Goal: Complete application form: Complete application form

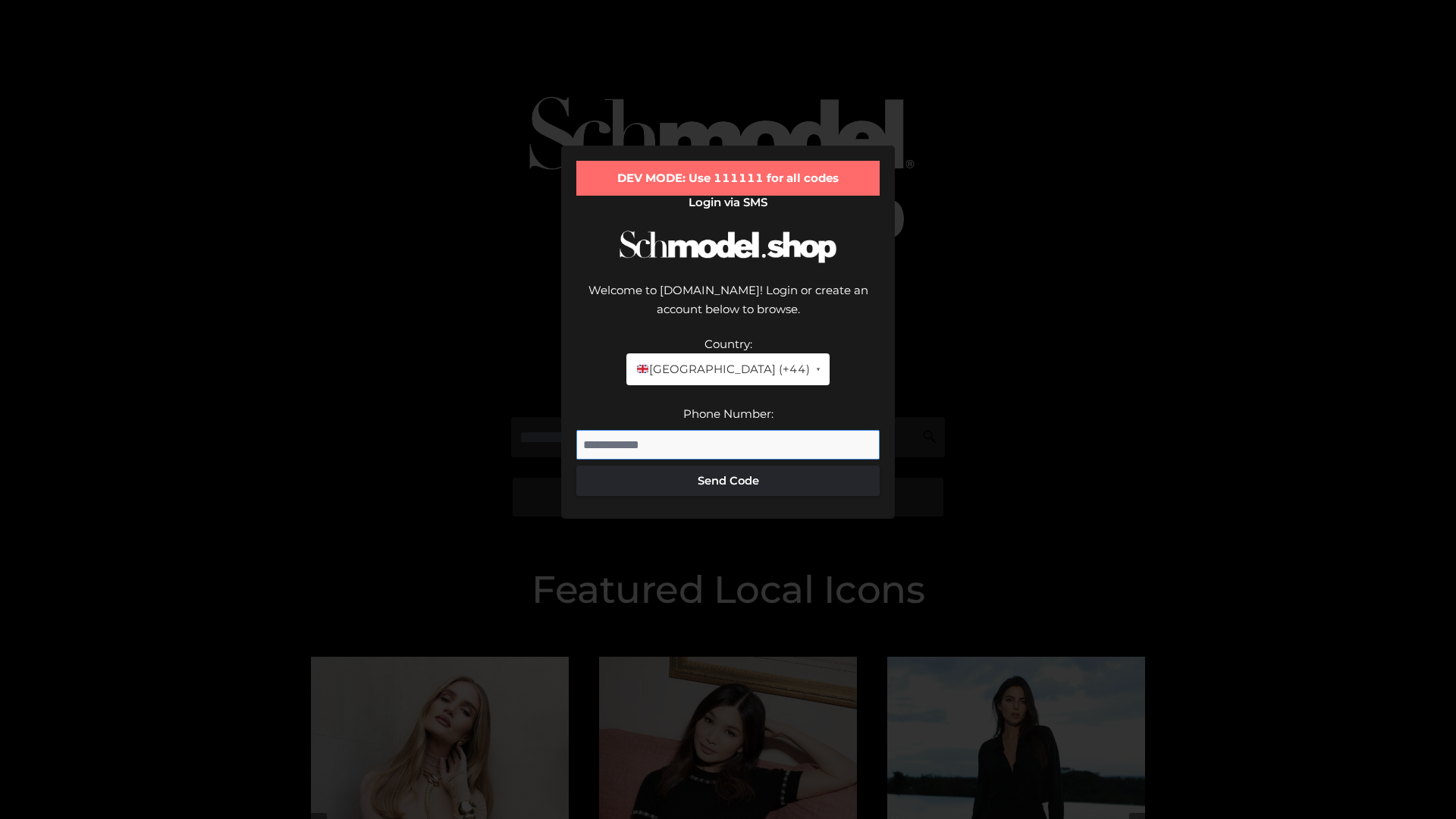
click at [728, 430] on input "Phone Number:" at bounding box center [728, 445] width 303 height 30
type input "**********"
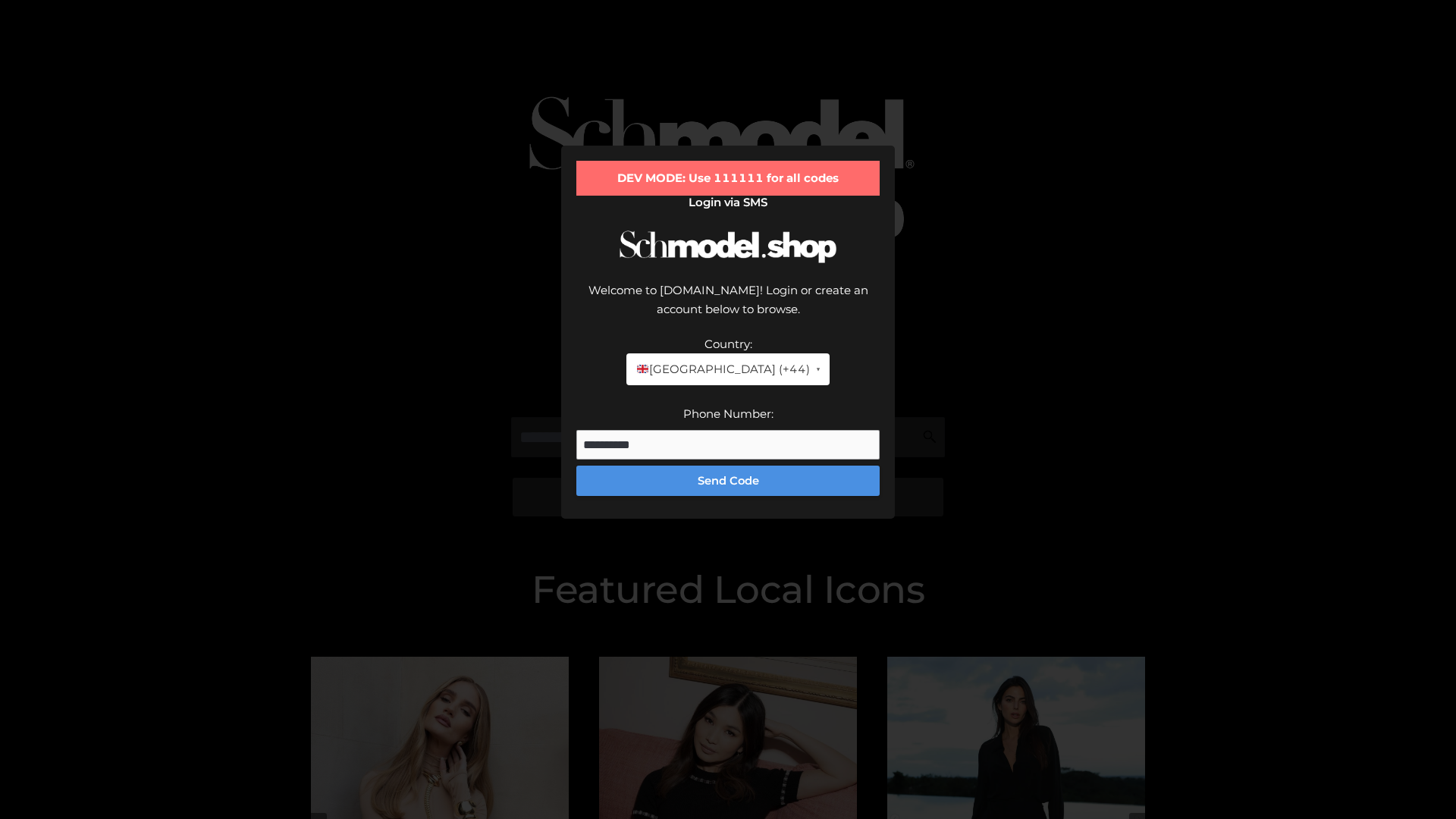
click at [728, 465] on button "Send Code" at bounding box center [728, 480] width 303 height 30
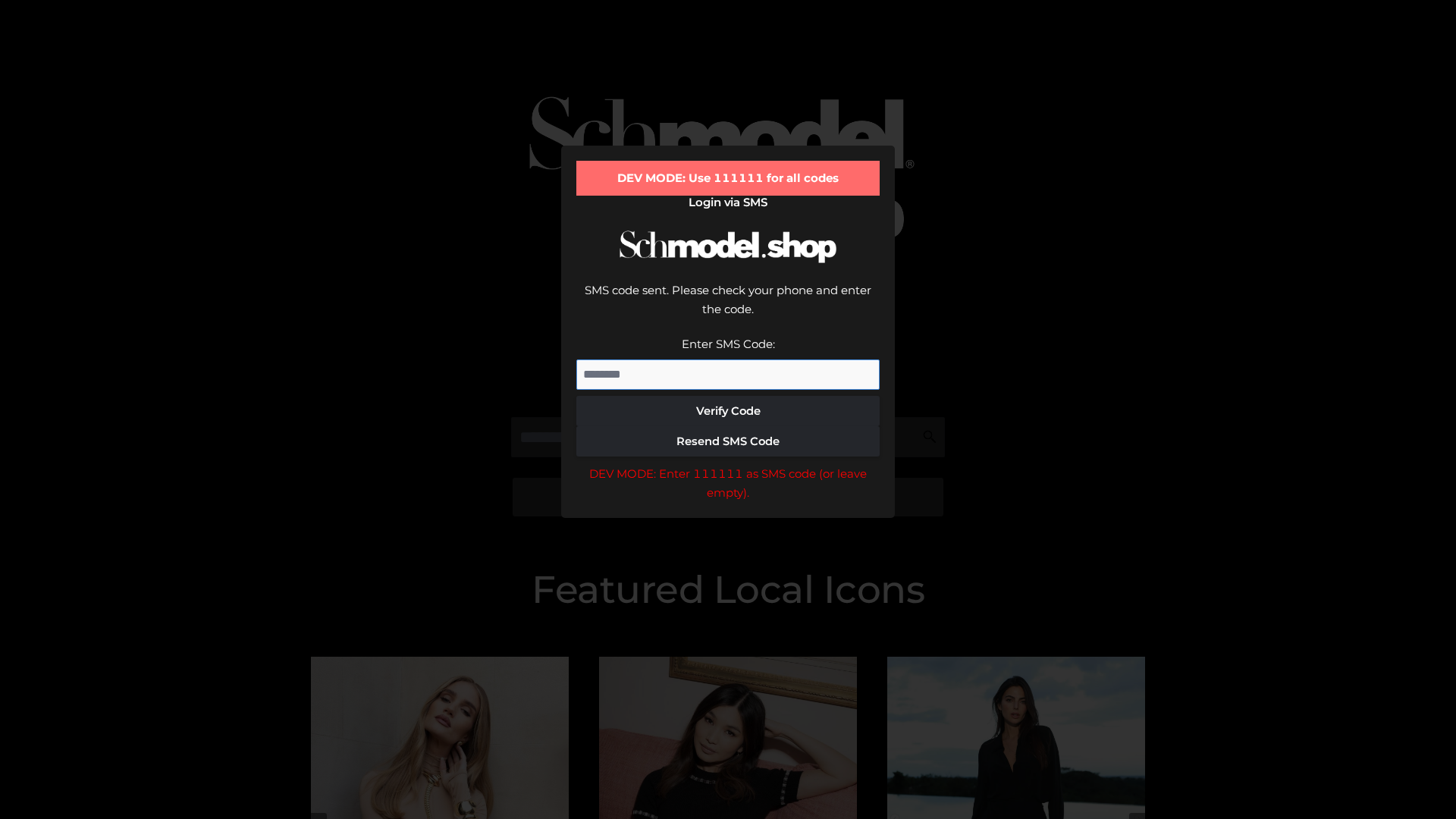
click at [728, 360] on input "Enter SMS Code:" at bounding box center [728, 374] width 303 height 30
type input "******"
click at [728, 396] on button "Verify Code" at bounding box center [728, 410] width 303 height 30
click at [728, 464] on div "DEV MODE: Enter 111111 as SMS code (or leave empty)." at bounding box center [728, 484] width 303 height 39
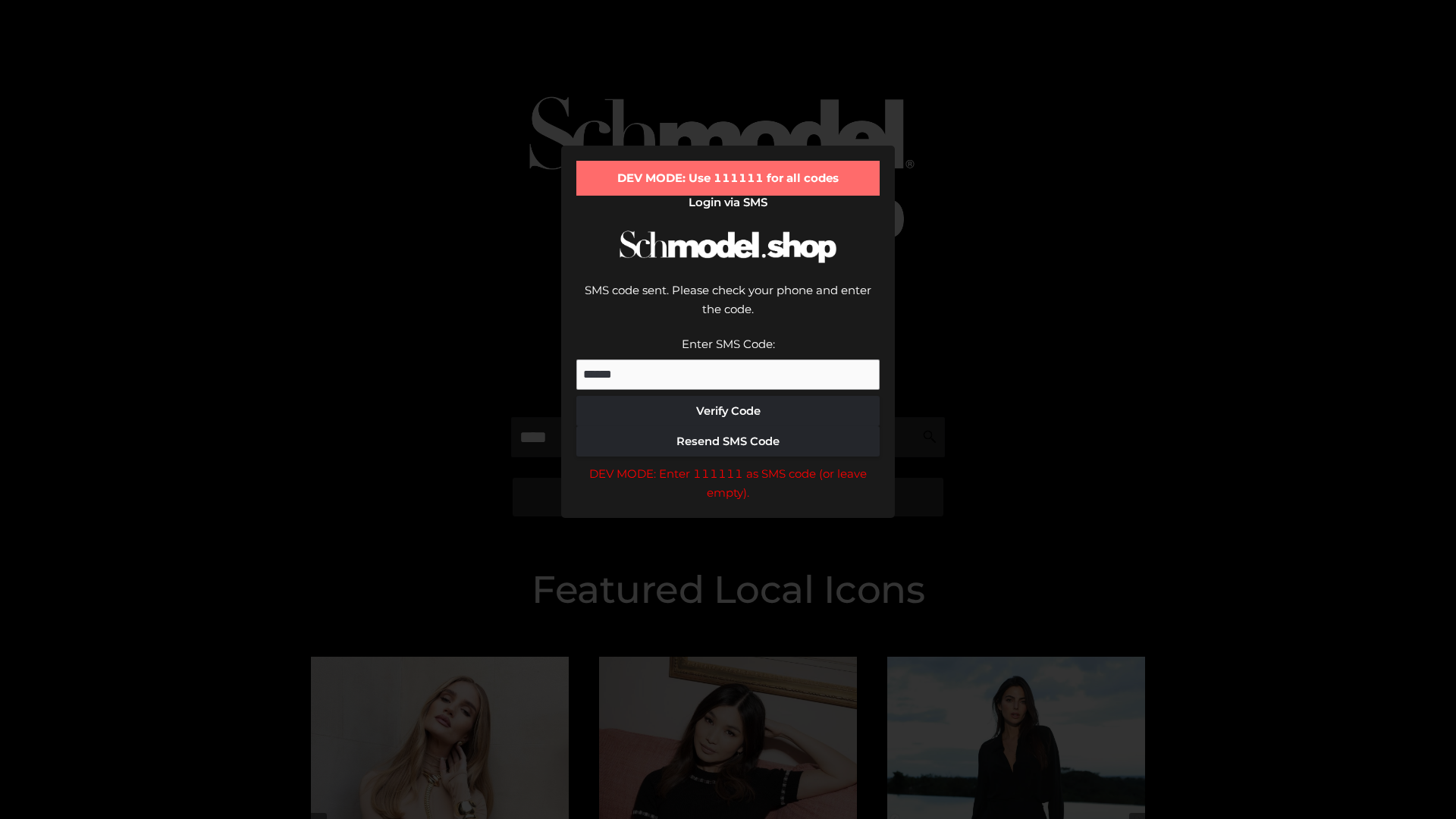
click at [728, 464] on div "DEV MODE: Enter 111111 as SMS code (or leave empty)." at bounding box center [728, 484] width 303 height 39
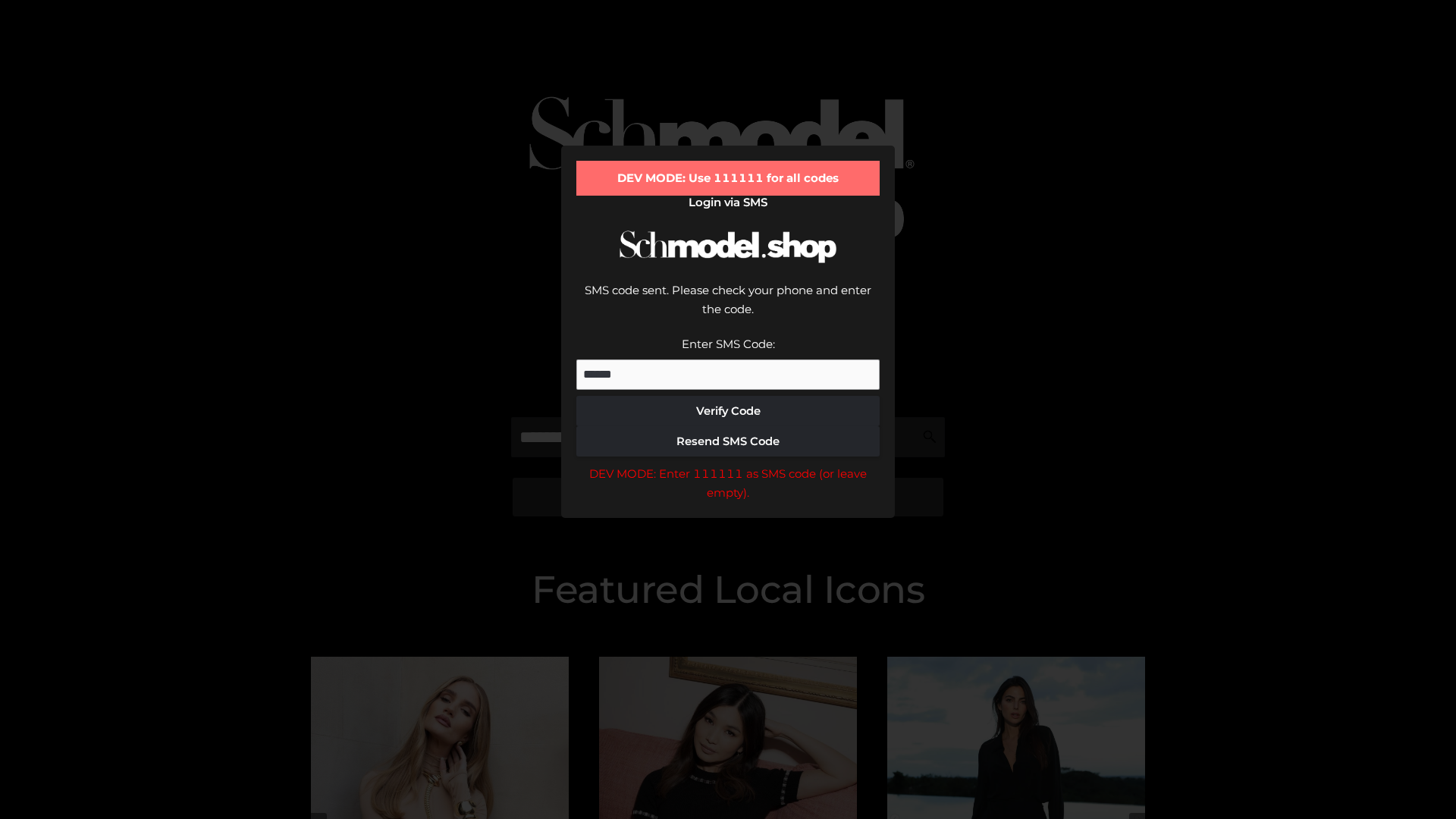
click at [728, 464] on div "DEV MODE: Enter 111111 as SMS code (or leave empty)." at bounding box center [728, 484] width 303 height 39
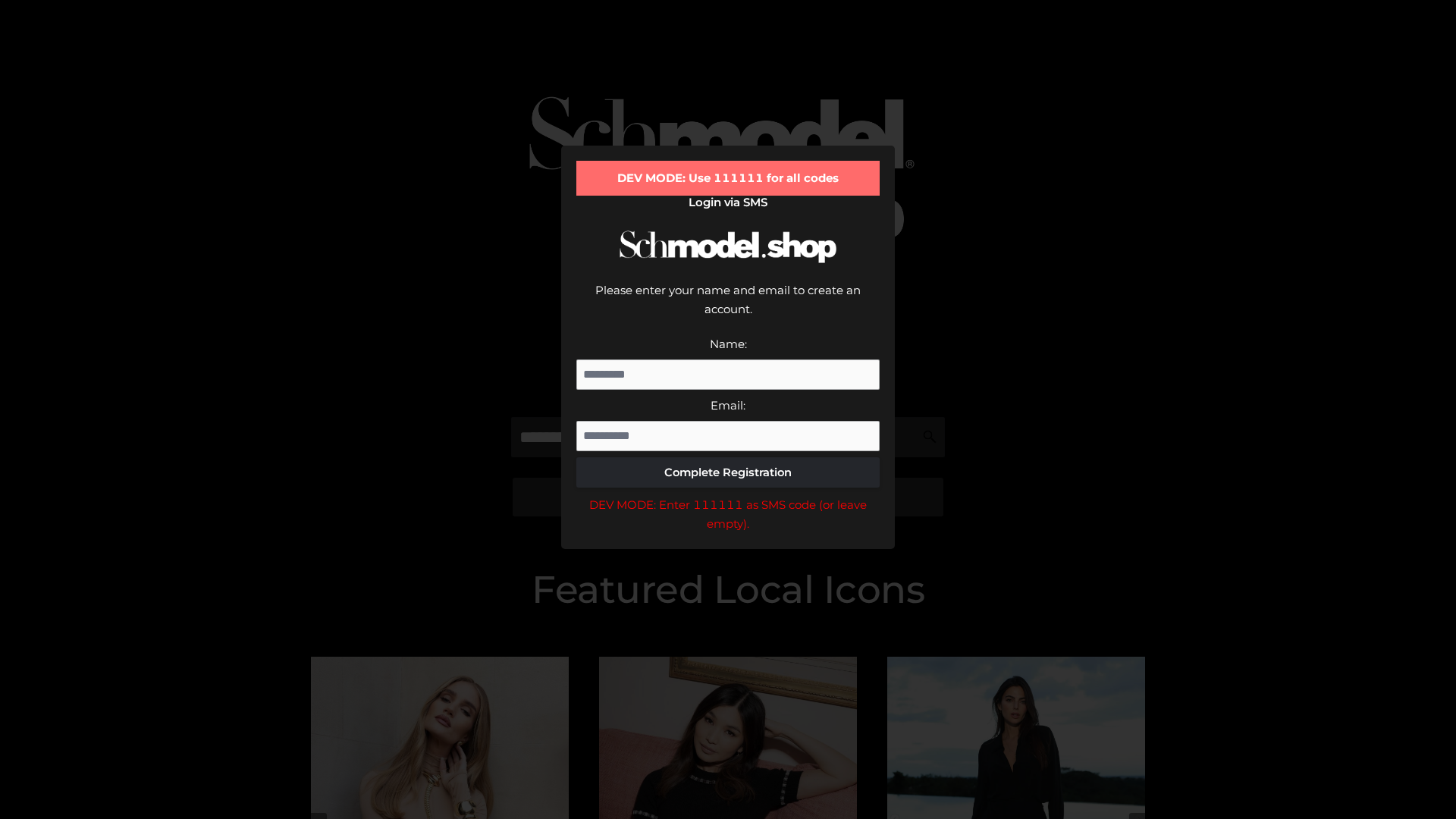
click at [728, 496] on div "DEV MODE: Enter 111111 as SMS code (or leave empty)." at bounding box center [728, 515] width 303 height 39
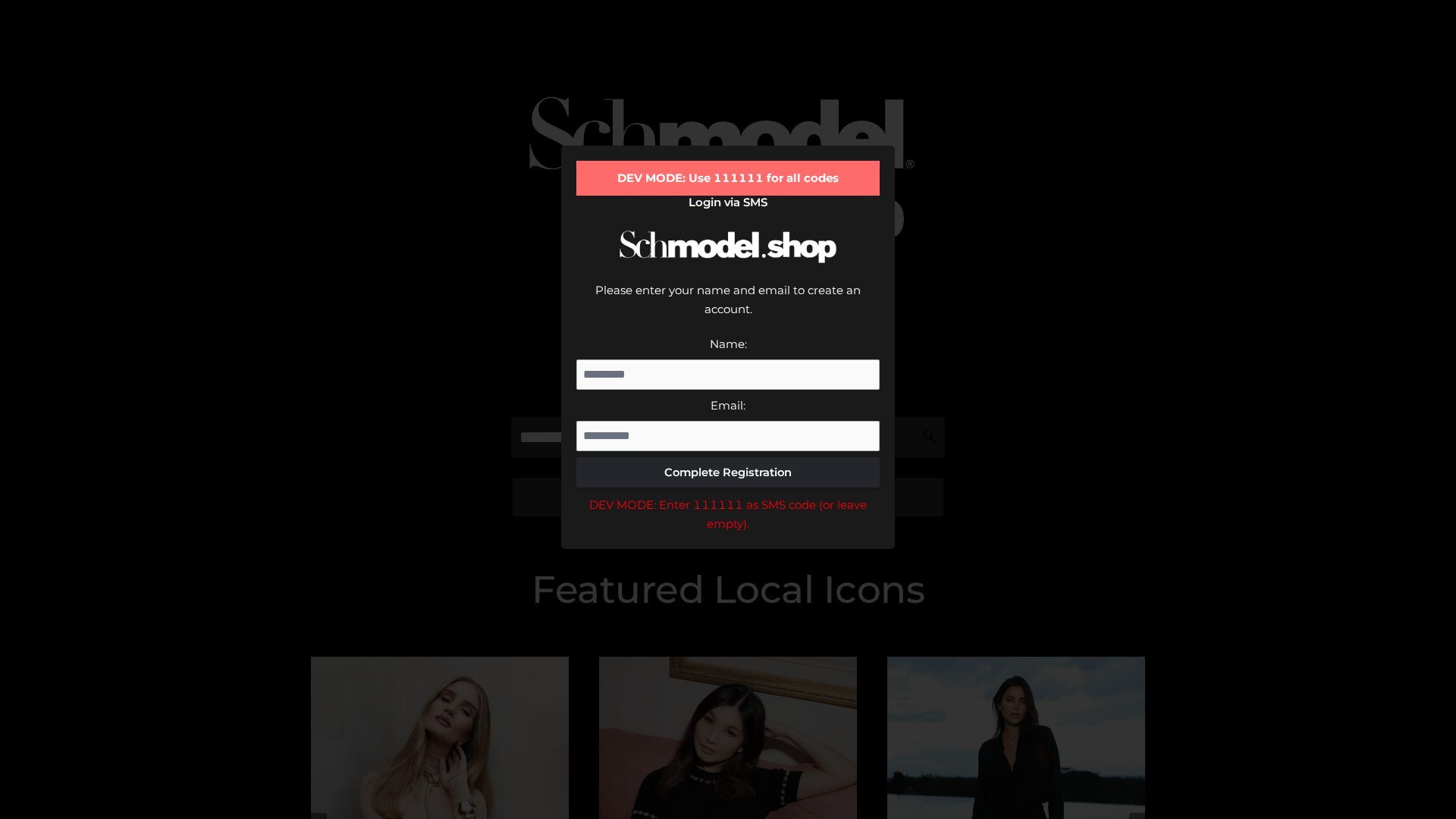
click at [728, 496] on div "DEV MODE: Enter 111111 as SMS code (or leave empty)." at bounding box center [728, 515] width 303 height 39
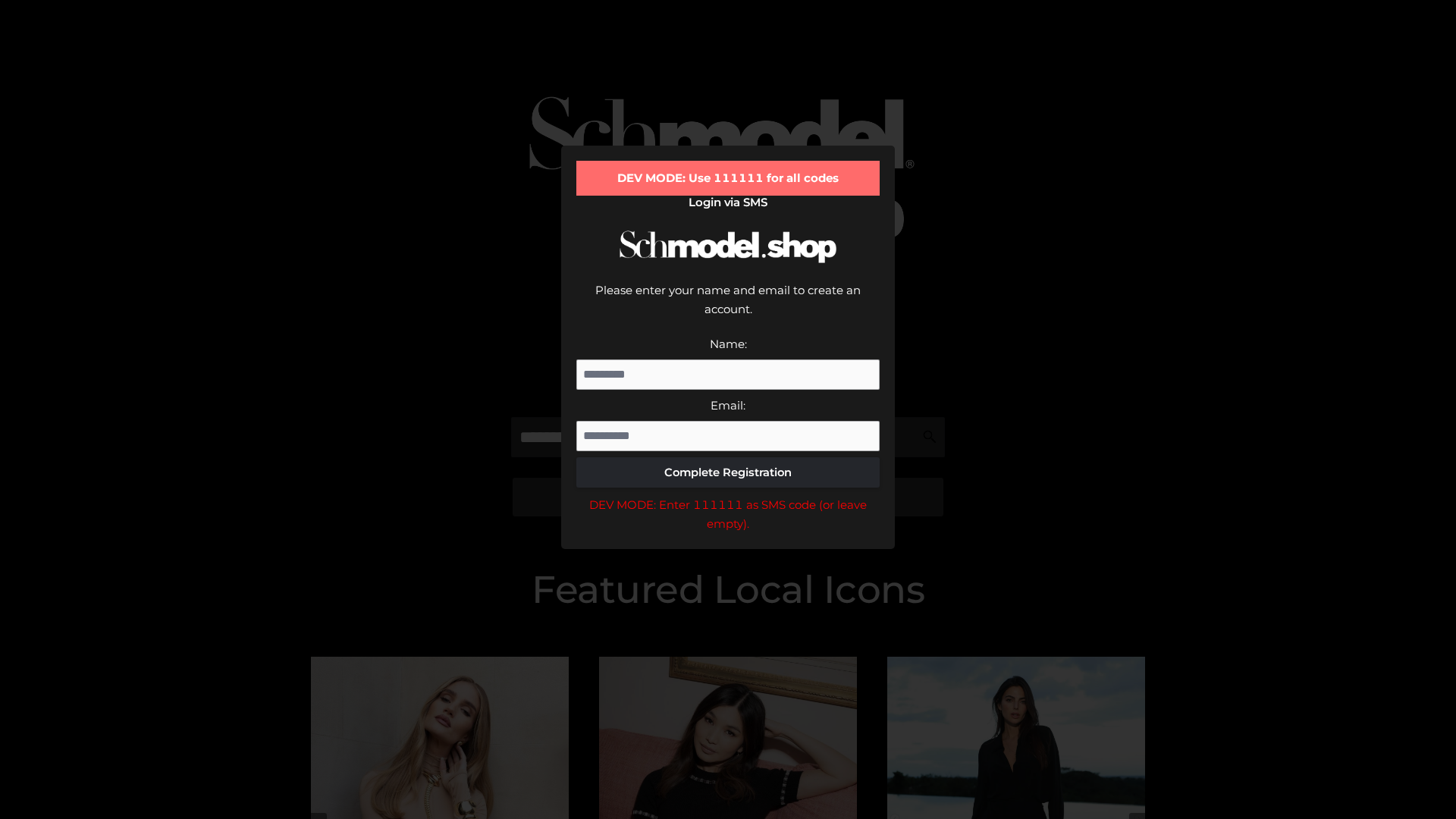
click at [728, 496] on div "DEV MODE: Enter 111111 as SMS code (or leave empty)." at bounding box center [728, 515] width 303 height 39
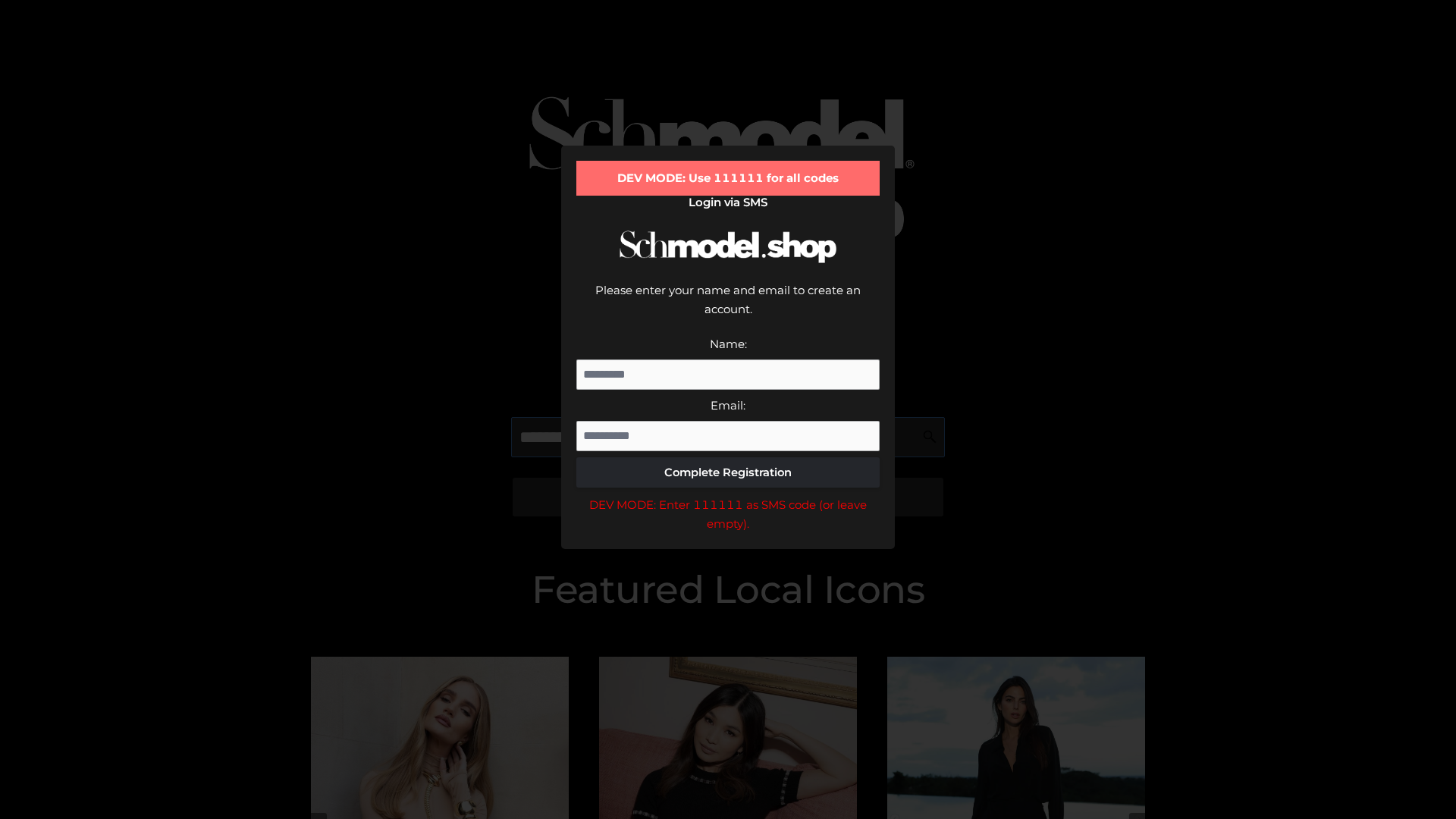
scroll to position [0, 38]
click at [728, 496] on div "DEV MODE: Enter 111111 as SMS code (or leave empty)." at bounding box center [728, 515] width 303 height 39
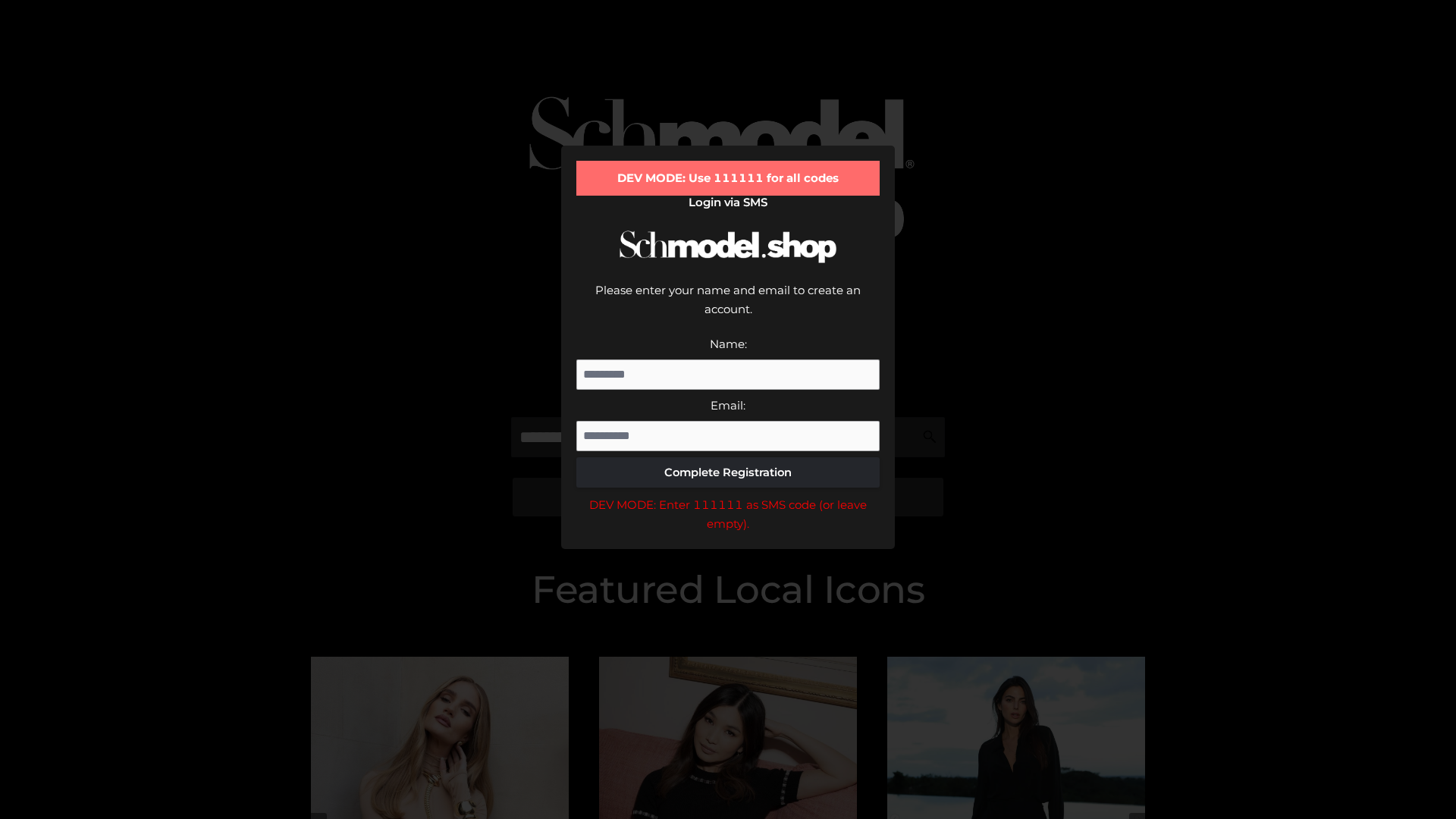
click at [728, 496] on div "DEV MODE: Enter 111111 as SMS code (or leave empty)." at bounding box center [728, 515] width 303 height 39
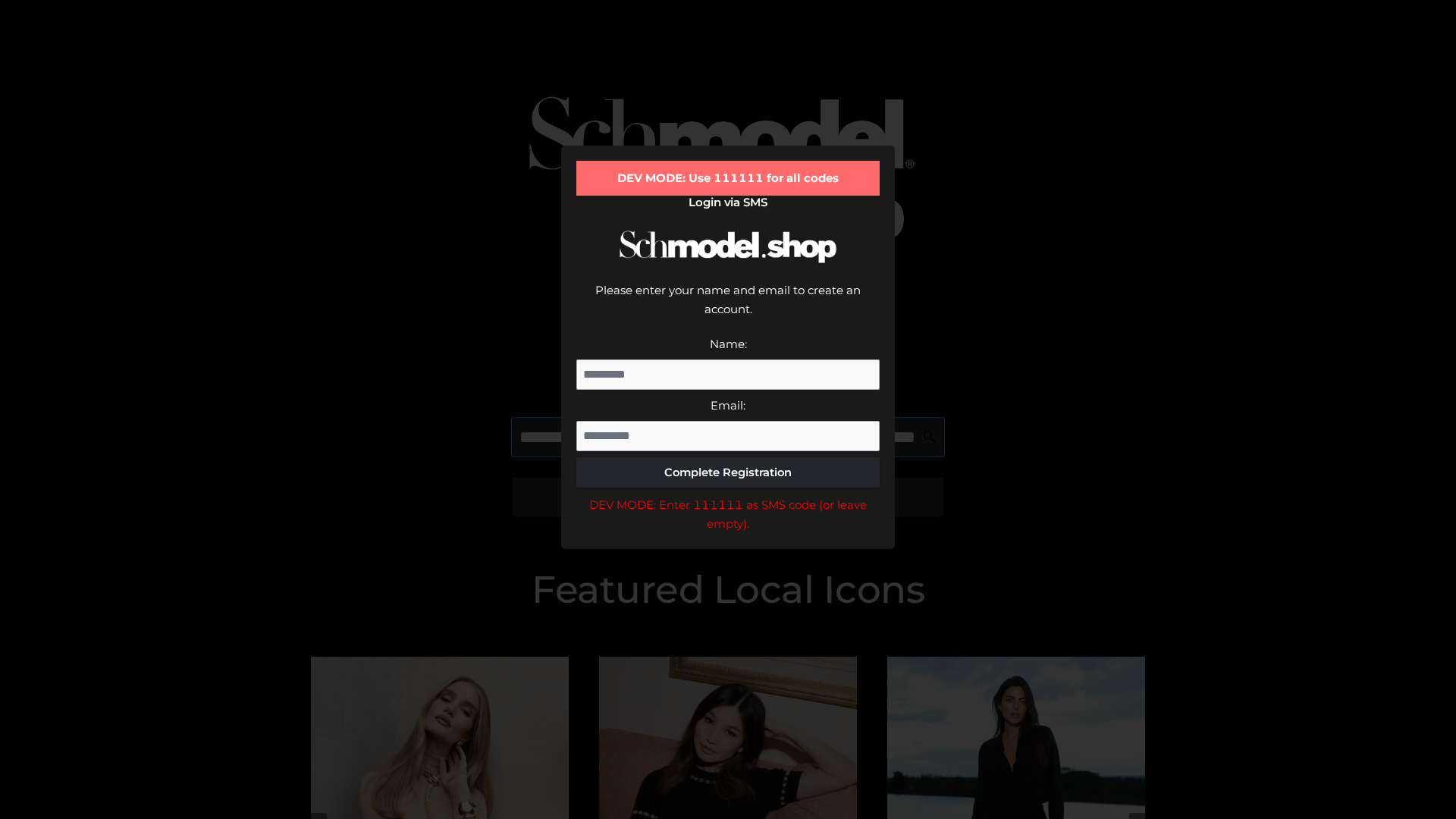
scroll to position [0, 133]
click at [728, 496] on div "DEV MODE: Enter 111111 as SMS code (or leave empty)." at bounding box center [728, 515] width 303 height 39
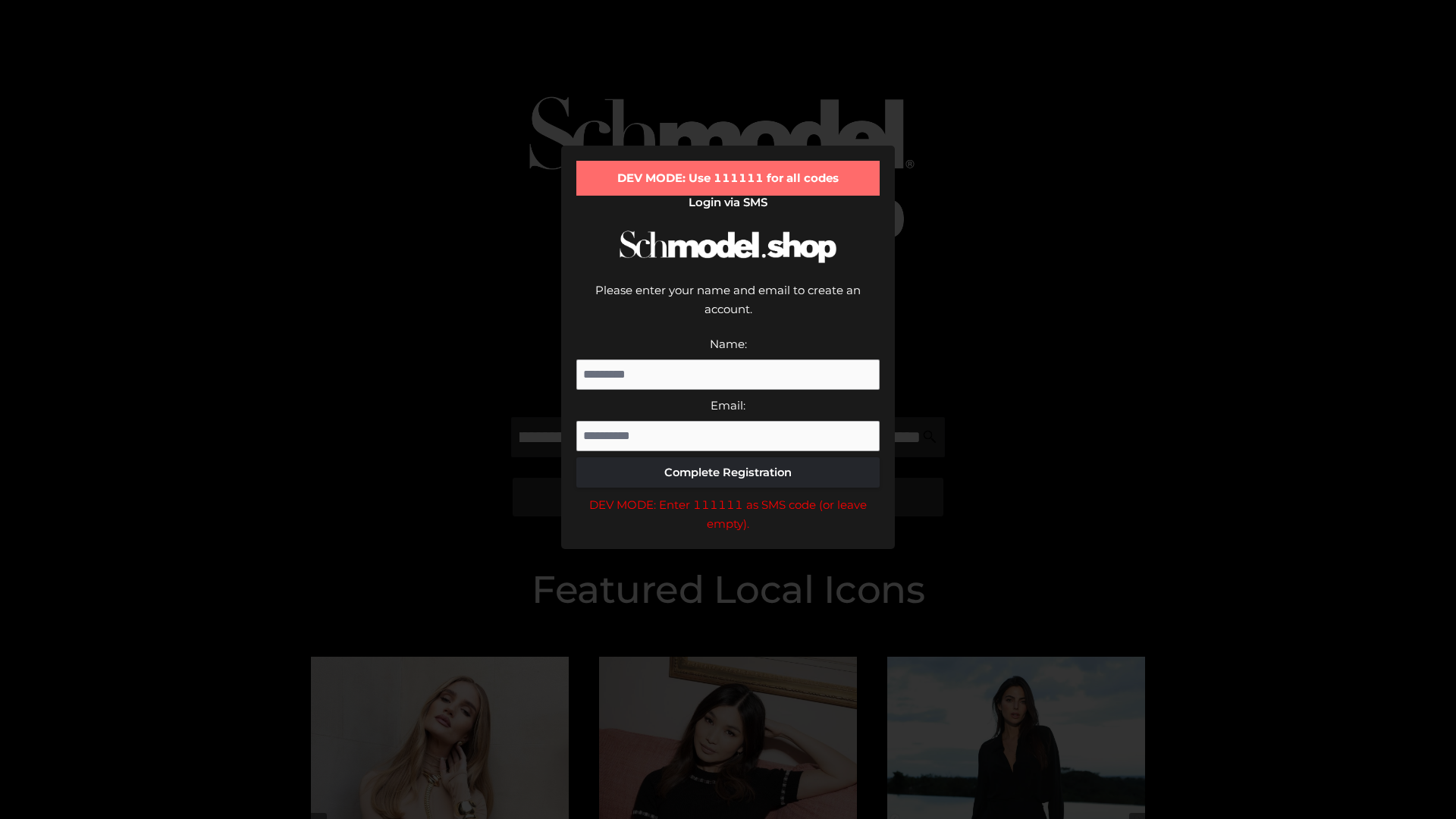
click at [728, 496] on div "DEV MODE: Enter 111111 as SMS code (or leave empty)." at bounding box center [728, 515] width 303 height 39
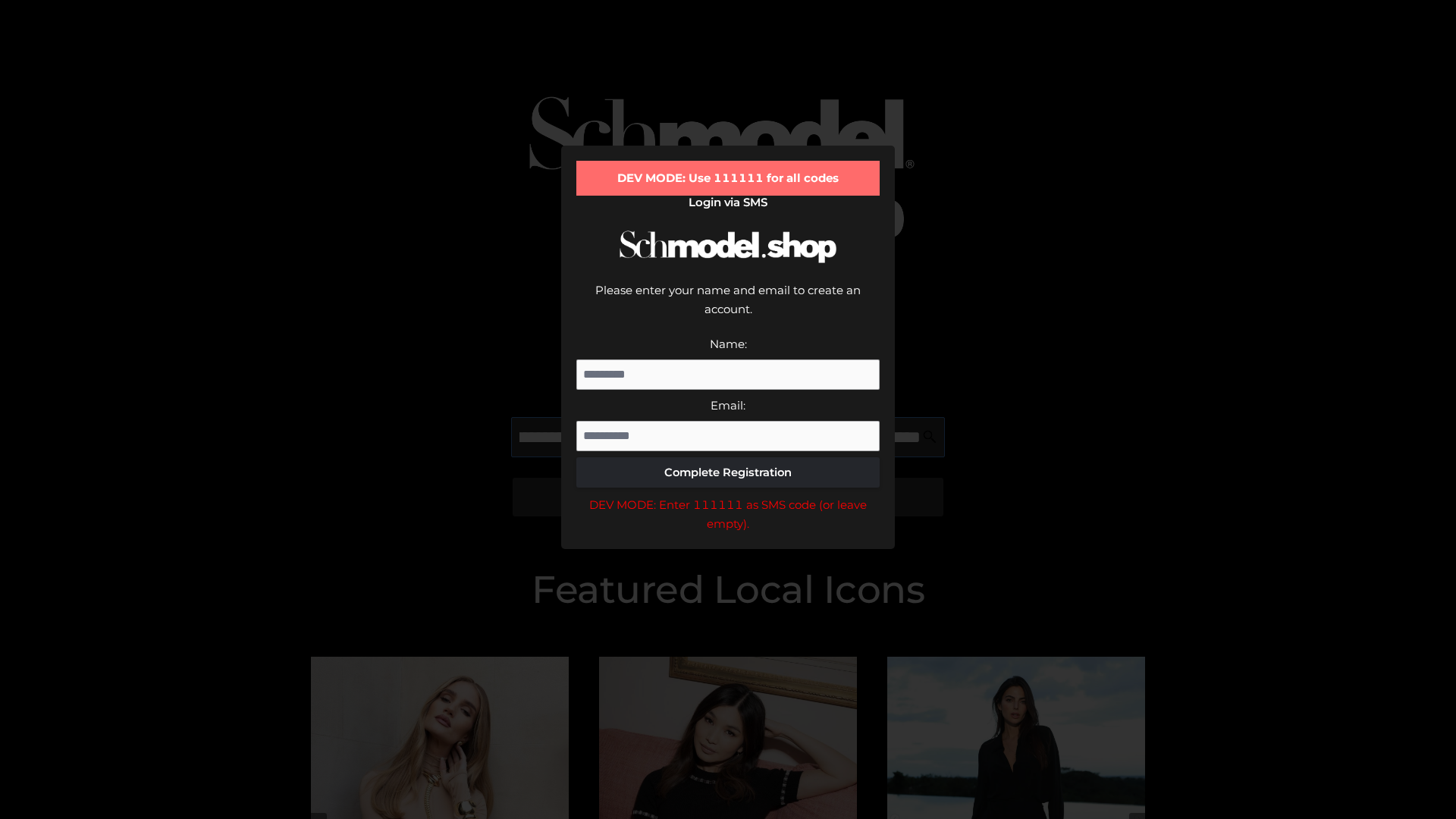
scroll to position [0, 220]
click at [728, 496] on div "DEV MODE: Enter 111111 as SMS code (or leave empty)." at bounding box center [728, 515] width 303 height 39
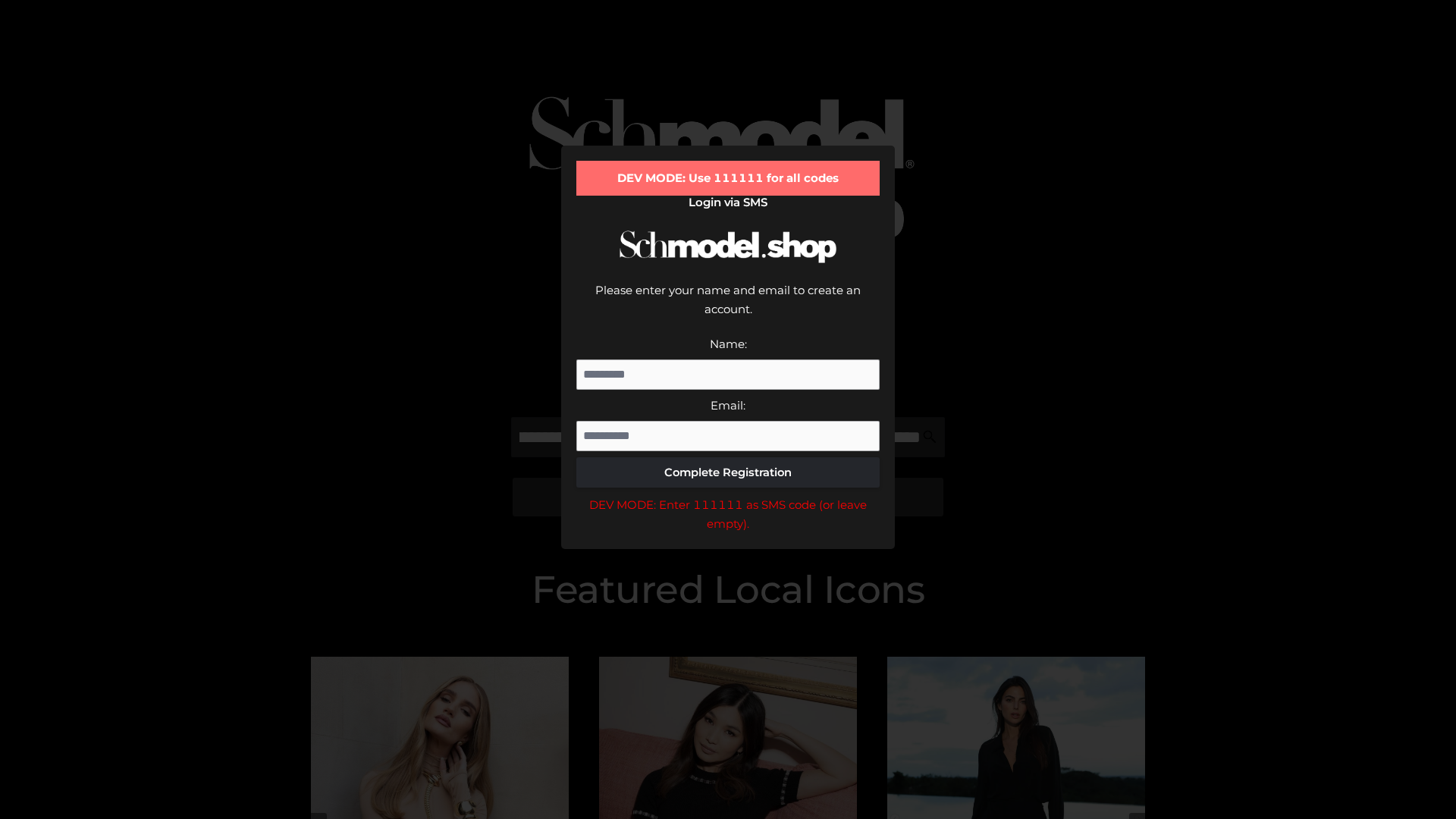
click at [728, 496] on div "DEV MODE: Enter 111111 as SMS code (or leave empty)." at bounding box center [728, 515] width 303 height 39
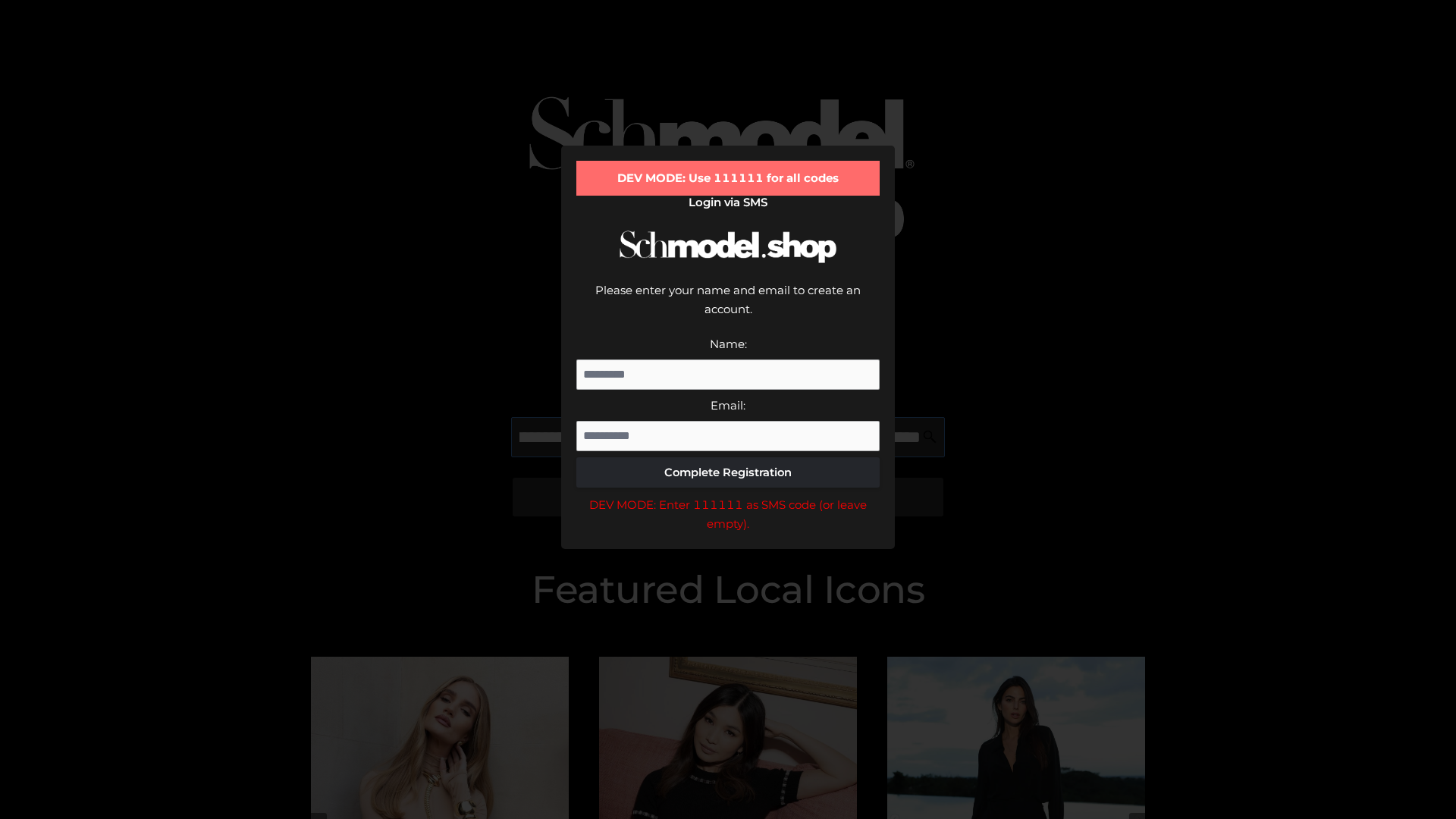
scroll to position [0, 313]
click at [728, 496] on div "DEV MODE: Enter 111111 as SMS code (or leave empty)." at bounding box center [728, 515] width 303 height 39
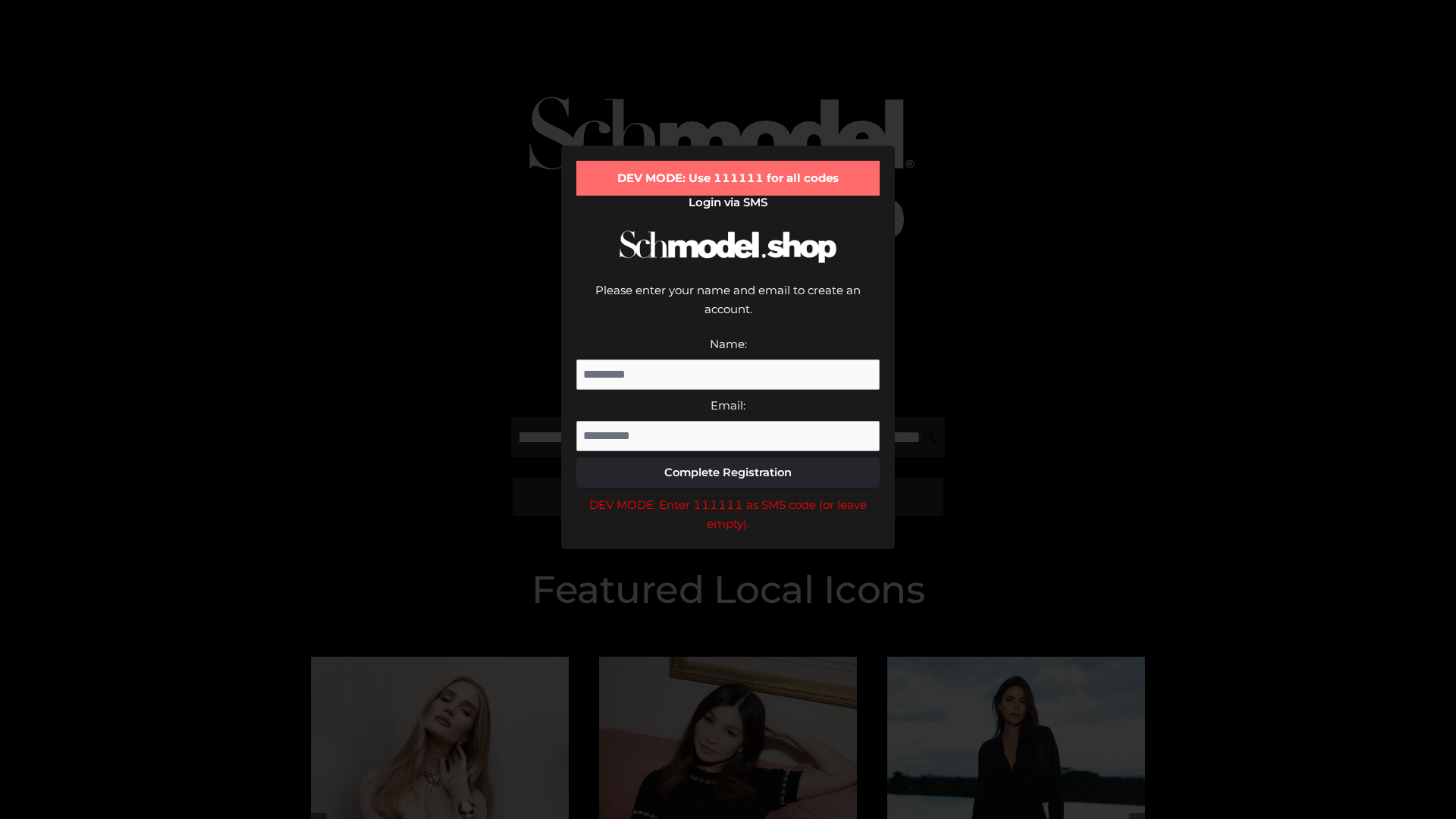
click at [728, 496] on div "DEV MODE: Enter 111111 as SMS code (or leave empty)." at bounding box center [728, 515] width 303 height 39
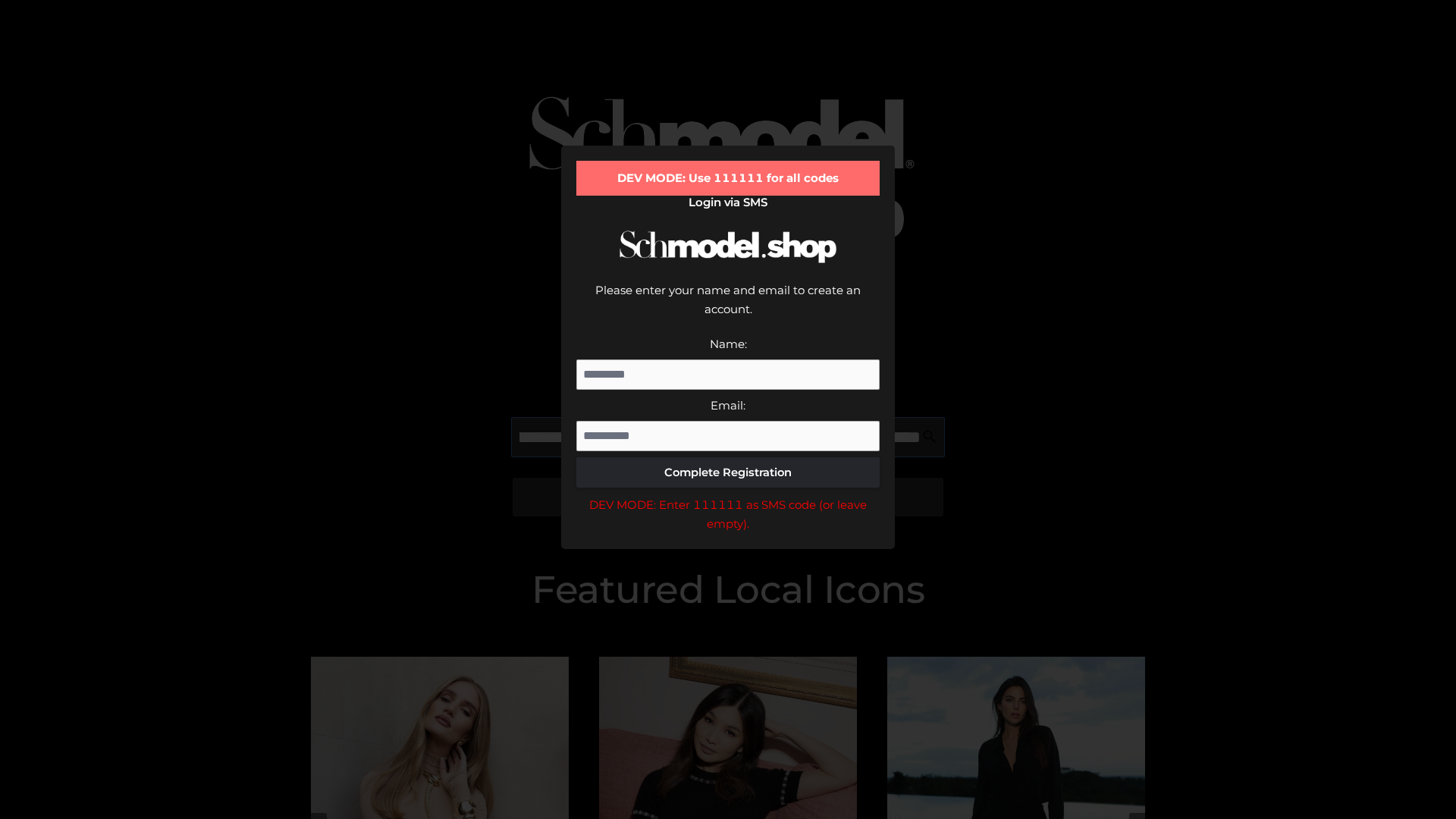
scroll to position [0, 407]
click at [728, 496] on div "DEV MODE: Enter 111111 as SMS code (or leave empty)." at bounding box center [728, 515] width 303 height 39
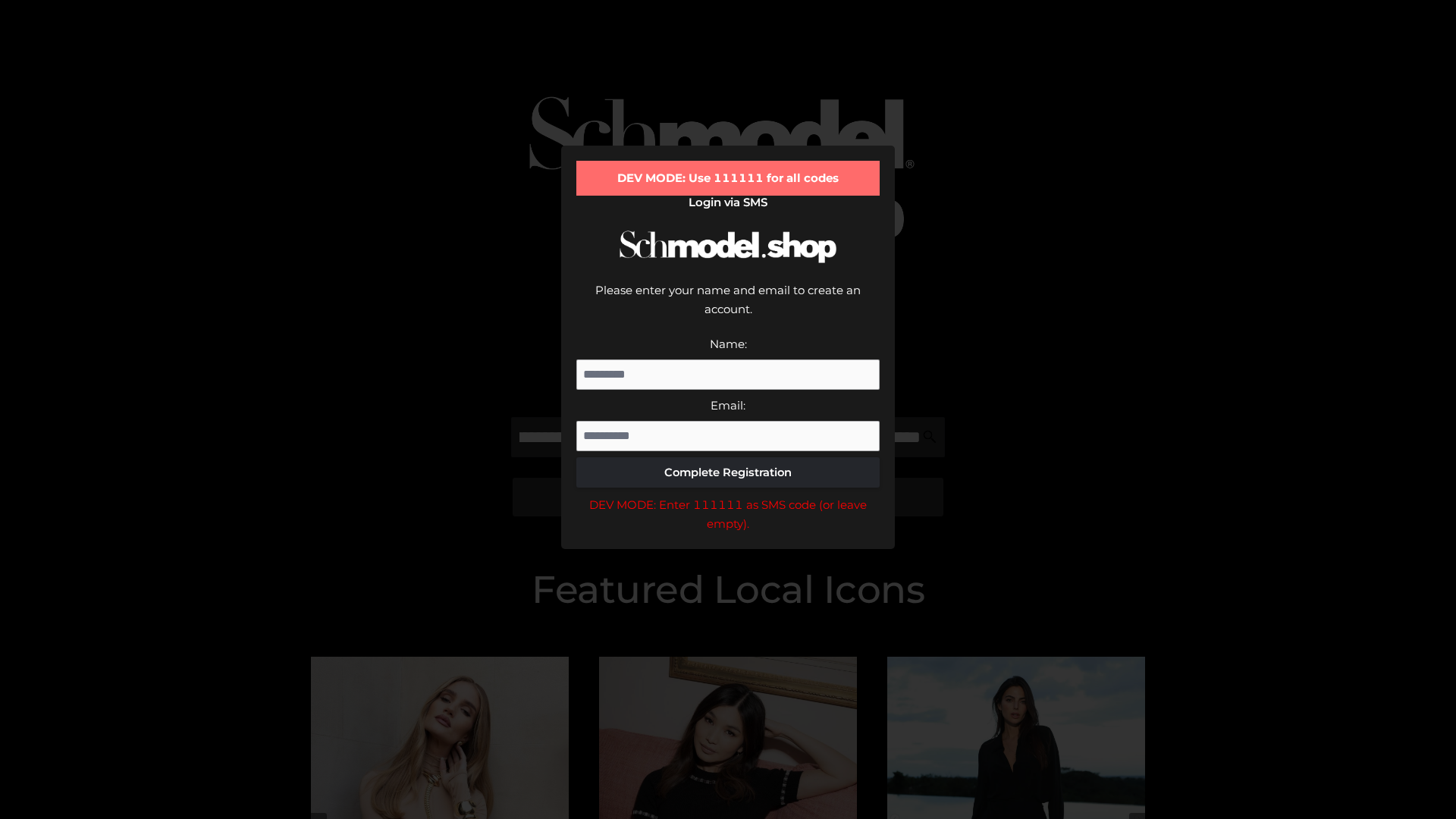
click at [728, 496] on div "DEV MODE: Enter 111111 as SMS code (or leave empty)." at bounding box center [728, 515] width 303 height 39
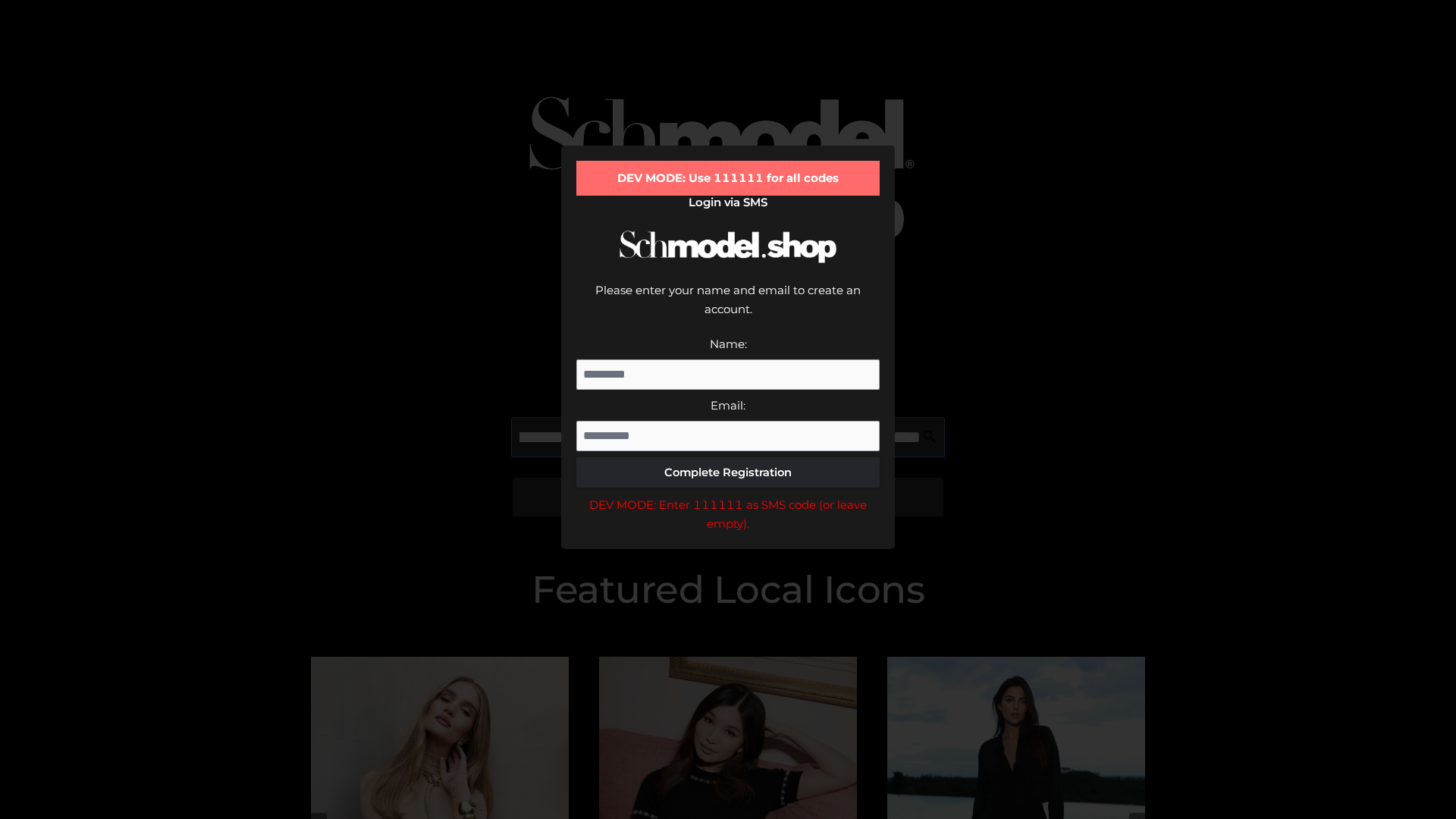
scroll to position [0, 494]
click at [728, 496] on div "DEV MODE: Enter 111111 as SMS code (or leave empty)." at bounding box center [728, 515] width 303 height 39
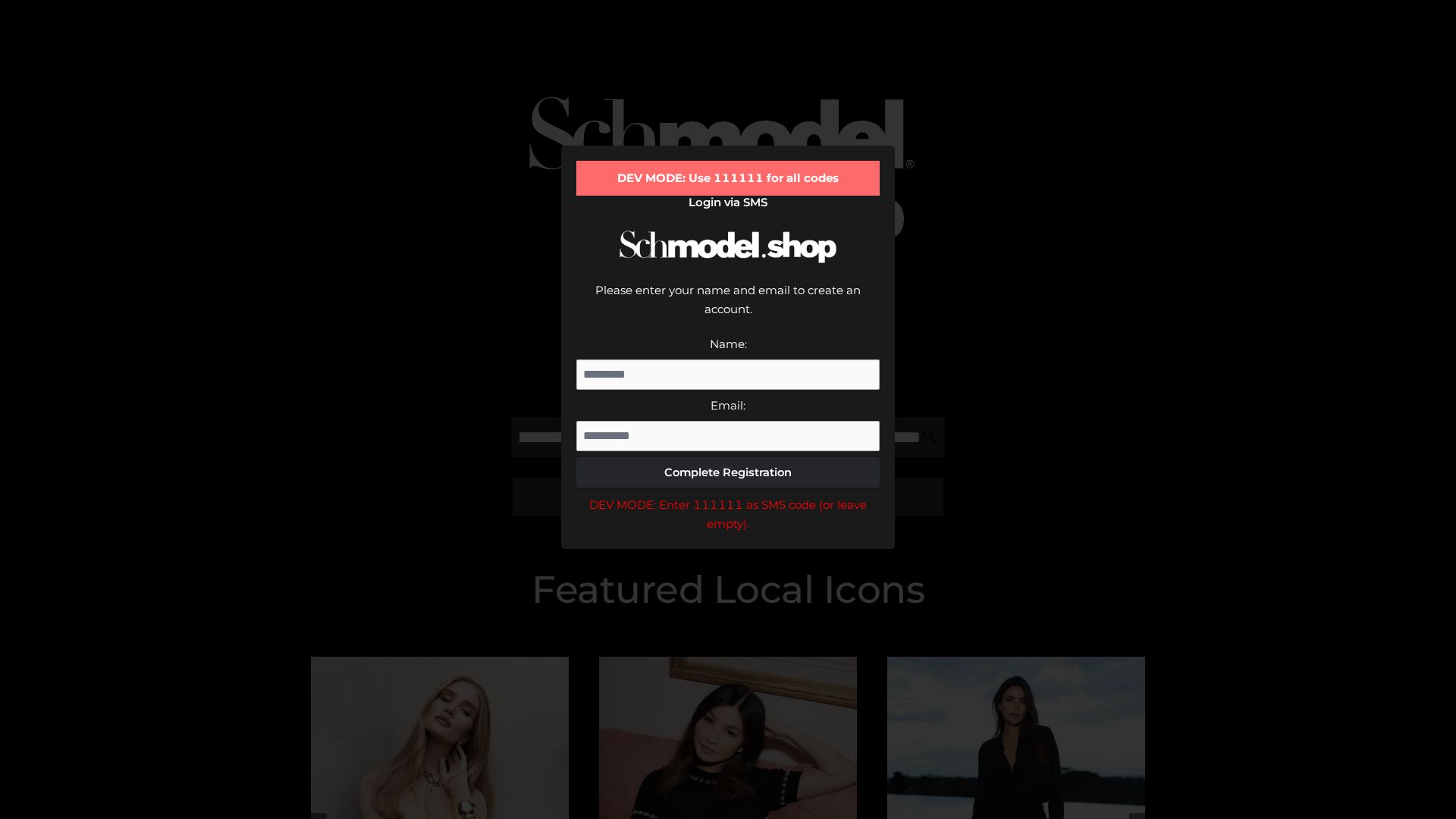
click at [728, 496] on div "DEV MODE: Enter 111111 as SMS code (or leave empty)." at bounding box center [728, 515] width 303 height 39
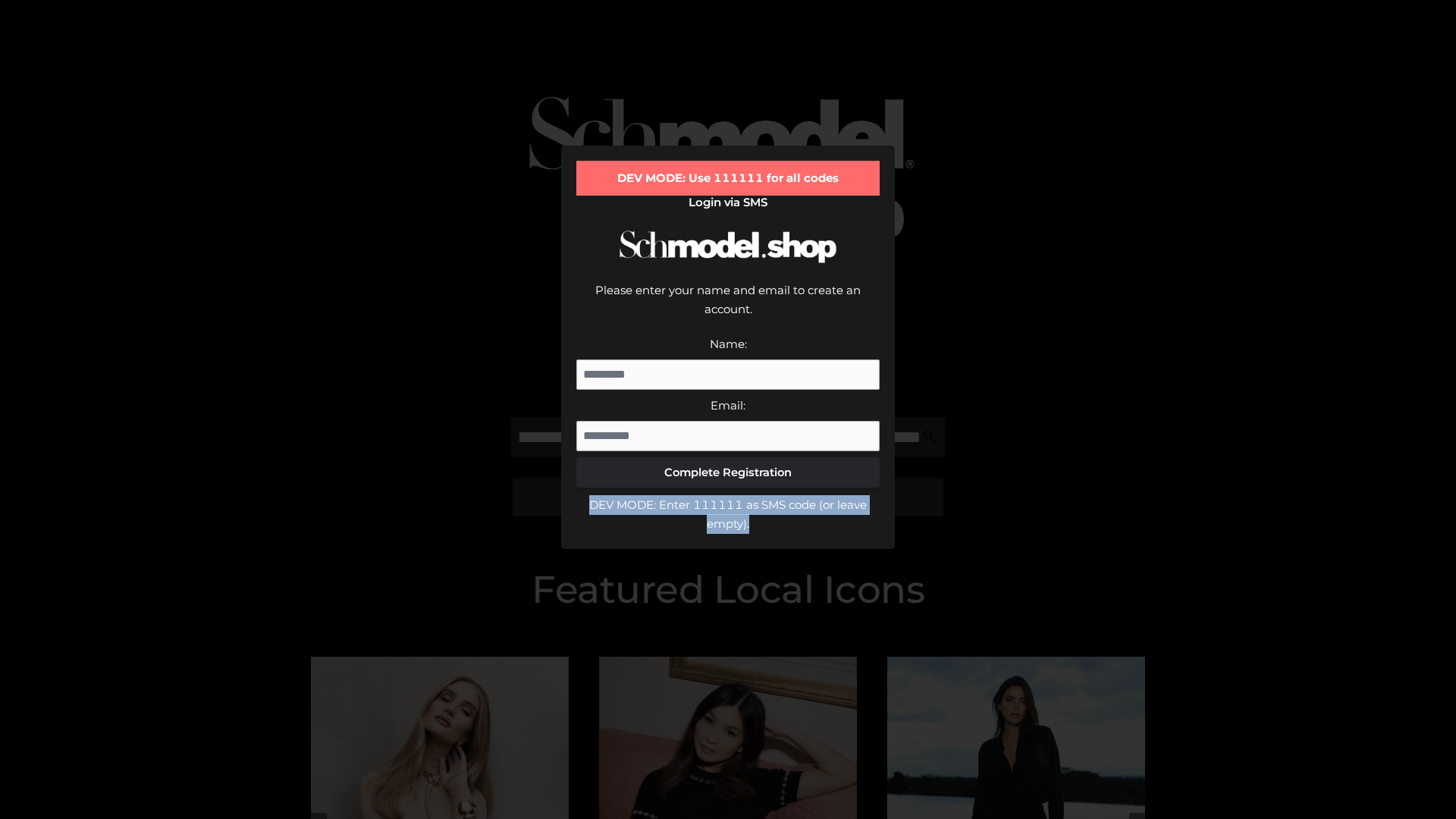
scroll to position [0, 0]
type input "**********"
